Goal: Transaction & Acquisition: Purchase product/service

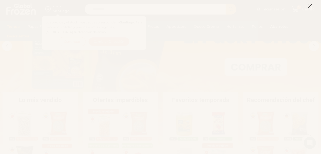
scroll to position [58, 0]
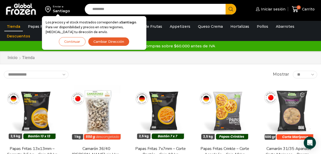
click at [185, 36] on ul "Tienda Papas Fritas Papas Bastón Papas Especiales Camarones Camarones Crudos Pe…" at bounding box center [160, 31] width 315 height 19
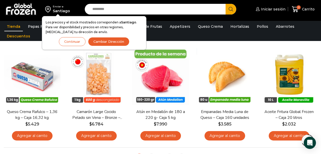
scroll to position [347, 0]
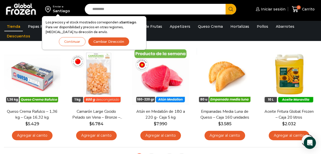
click at [106, 117] on link "Camarón Large Cocido Pelado sin Vena – Bronze – Caja 10 kg" at bounding box center [96, 114] width 51 height 12
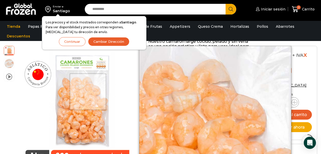
scroll to position [95, 0]
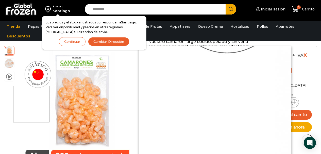
click at [33, 104] on div at bounding box center [31, 104] width 36 height 36
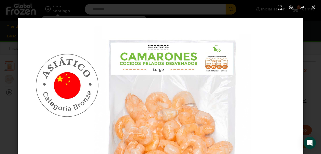
scroll to position [20, 0]
